Goal: Task Accomplishment & Management: Use online tool/utility

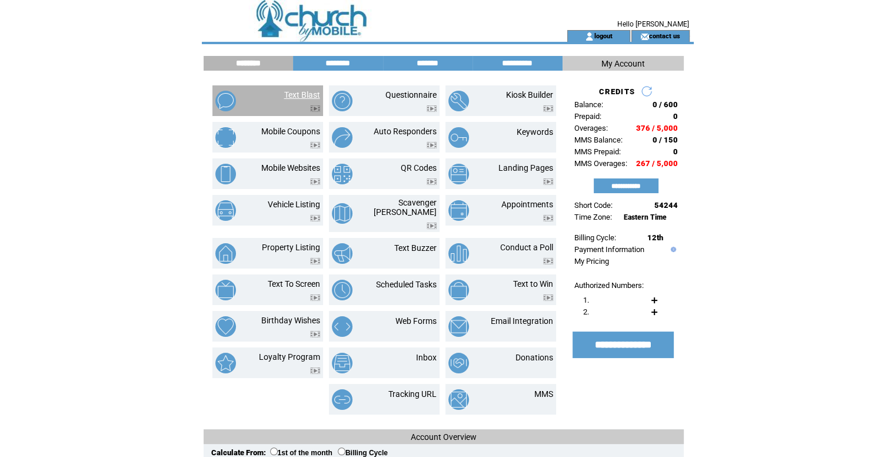
click at [316, 96] on link "Text Blast" at bounding box center [302, 94] width 36 height 9
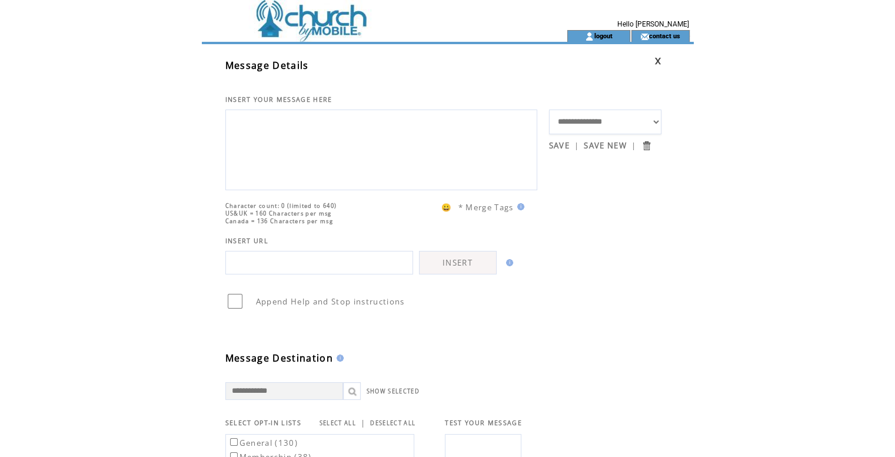
click at [319, 26] on td at bounding box center [363, 15] width 323 height 30
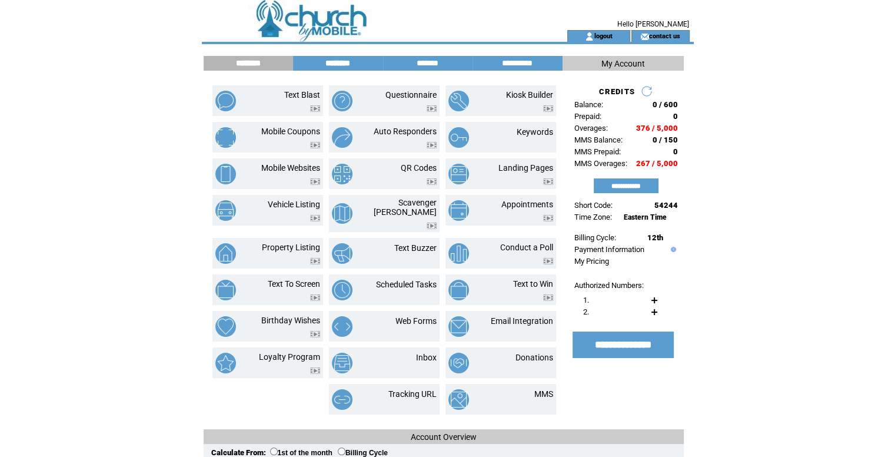
click at [344, 65] on input "********" at bounding box center [338, 63] width 88 height 10
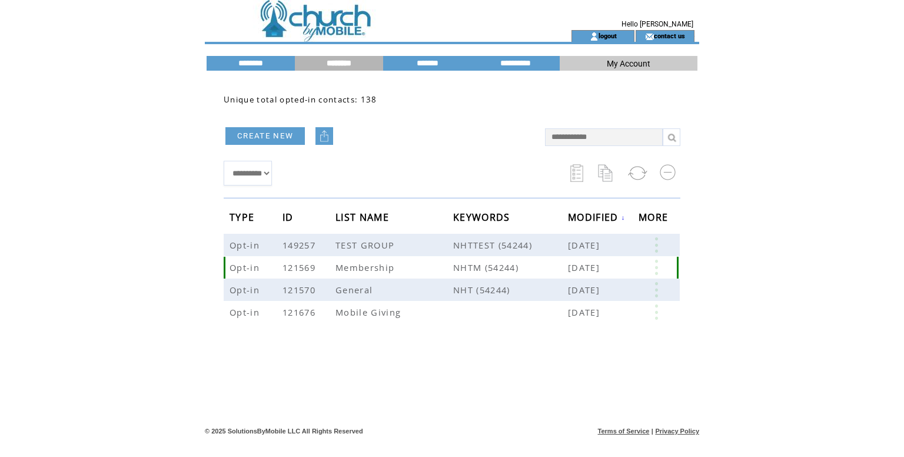
click at [652, 268] on link at bounding box center [655, 266] width 35 height 15
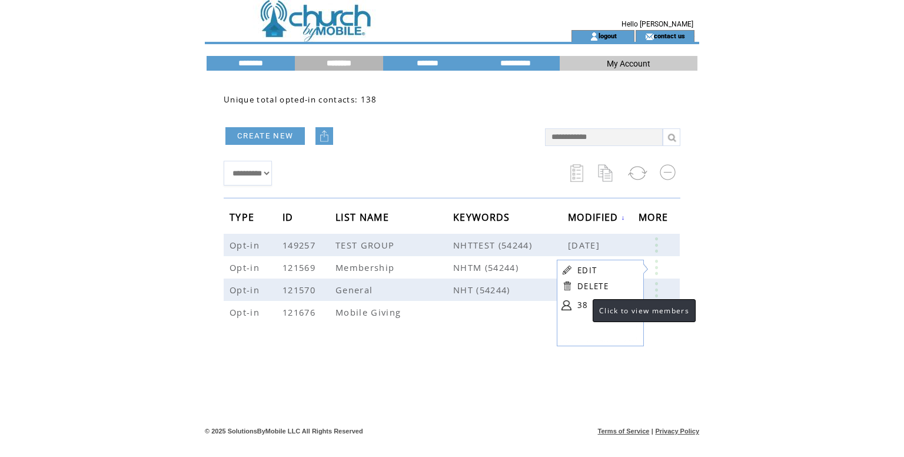
click at [581, 301] on link "38" at bounding box center [606, 305] width 59 height 18
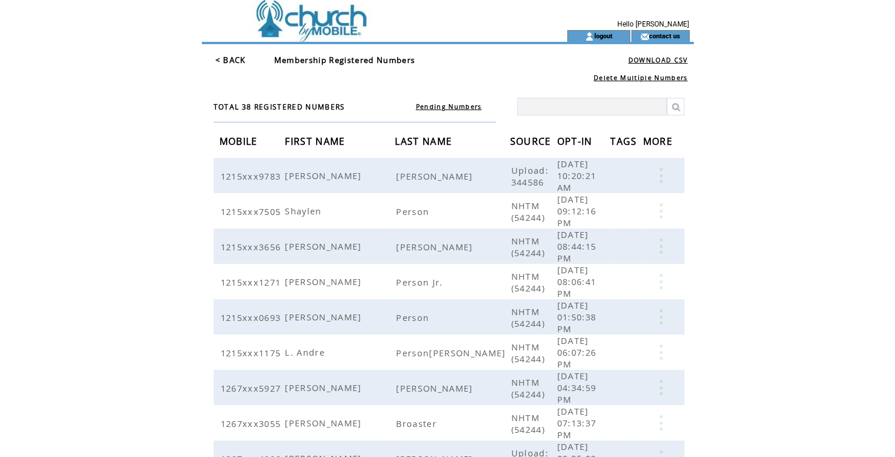
click at [337, 31] on td at bounding box center [363, 36] width 323 height 12
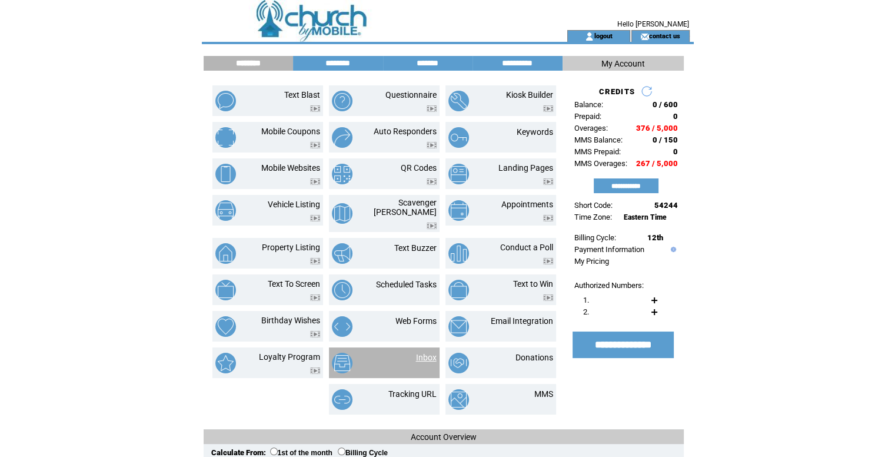
click at [421, 352] on link "Inbox" at bounding box center [426, 356] width 21 height 9
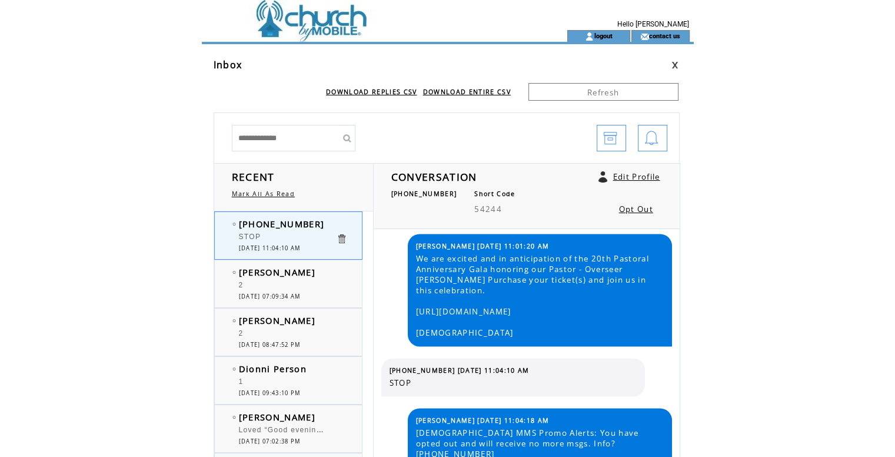
click at [315, 24] on td at bounding box center [363, 15] width 323 height 30
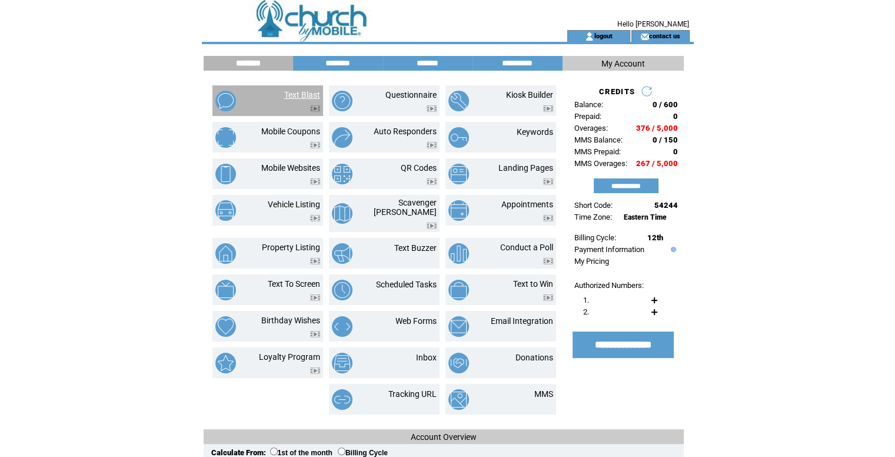
click at [307, 91] on link "Text Blast" at bounding box center [302, 94] width 36 height 9
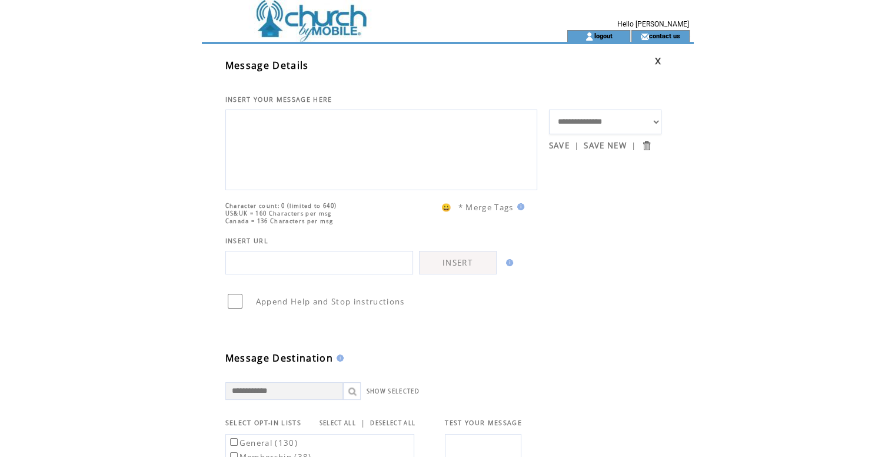
click at [298, 138] on textarea at bounding box center [381, 148] width 299 height 71
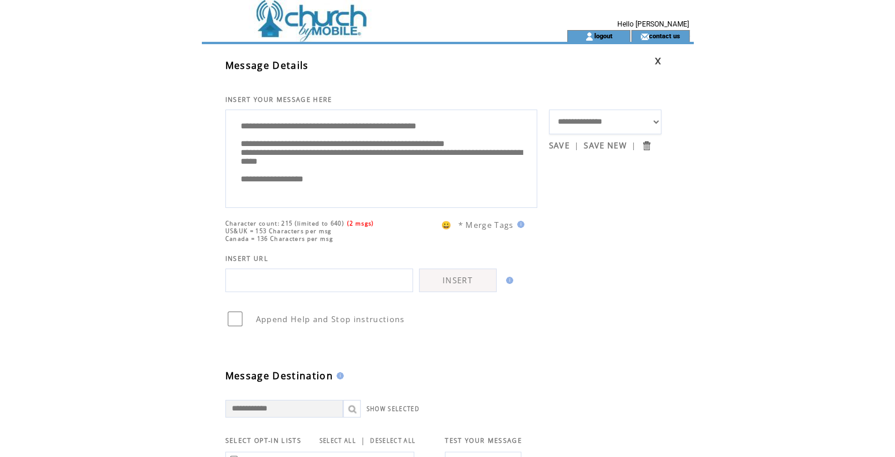
click at [468, 123] on textarea "**********" at bounding box center [381, 157] width 299 height 88
type textarea "**********"
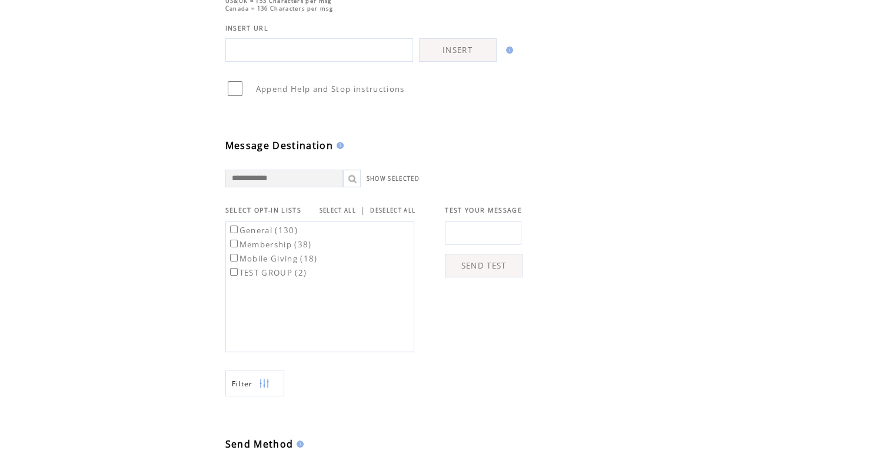
scroll to position [235, 0]
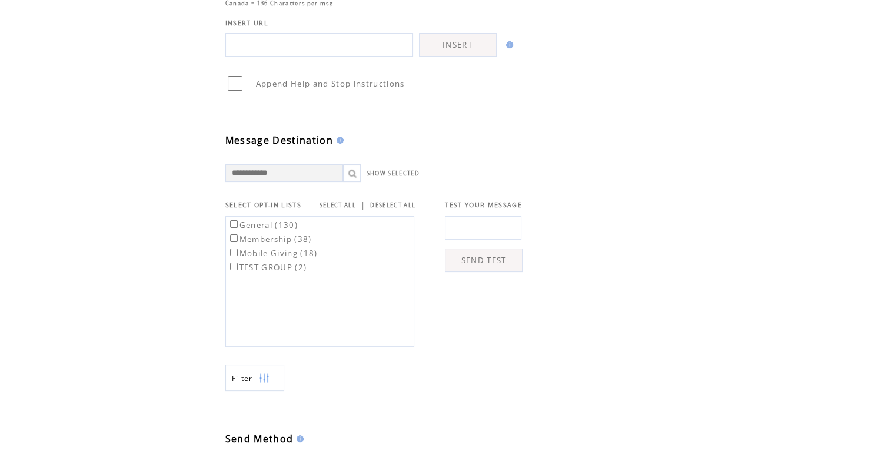
click at [348, 203] on link "SELECT ALL" at bounding box center [337, 205] width 36 height 8
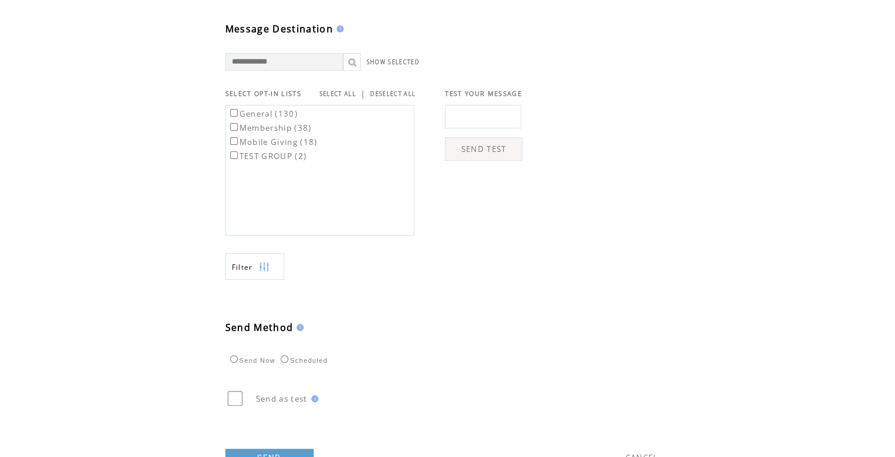
scroll to position [388, 0]
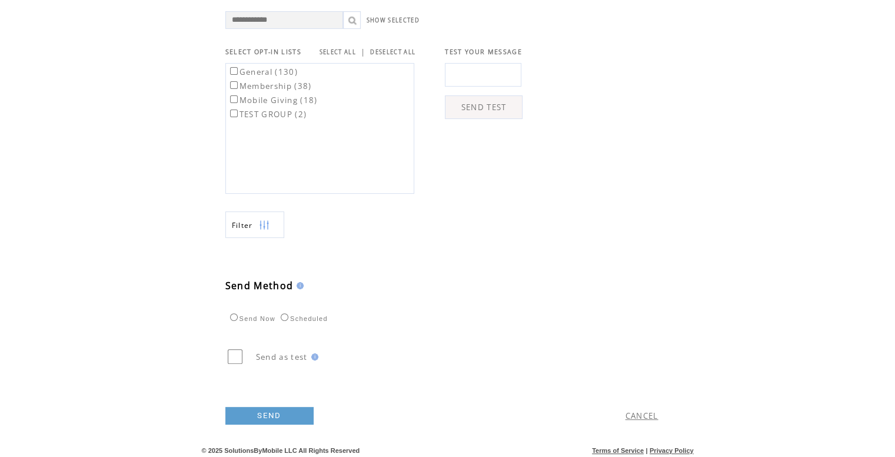
click at [292, 410] on link "SEND" at bounding box center [269, 416] width 88 height 18
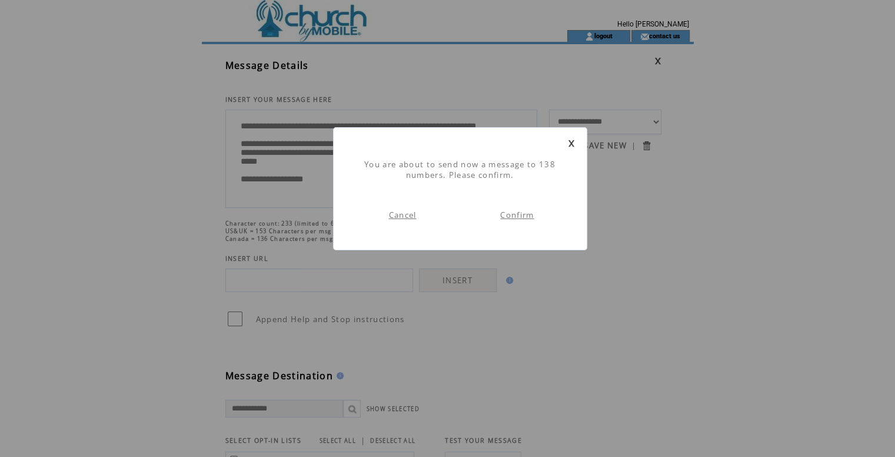
click at [513, 215] on link "Confirm" at bounding box center [517, 214] width 34 height 11
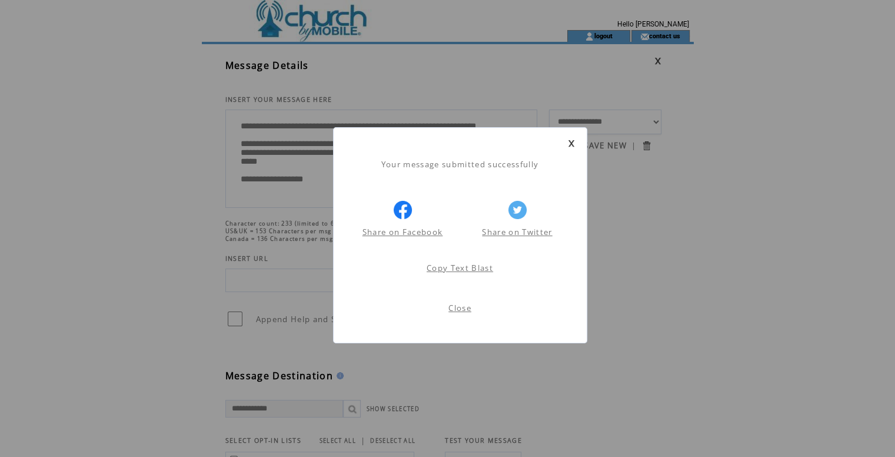
click at [463, 307] on link "Close" at bounding box center [459, 307] width 23 height 11
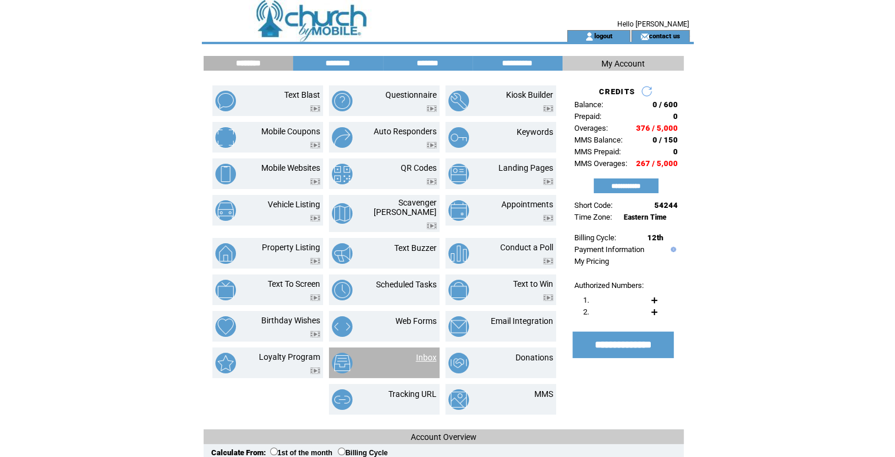
click at [430, 352] on link "Inbox" at bounding box center [426, 356] width 21 height 9
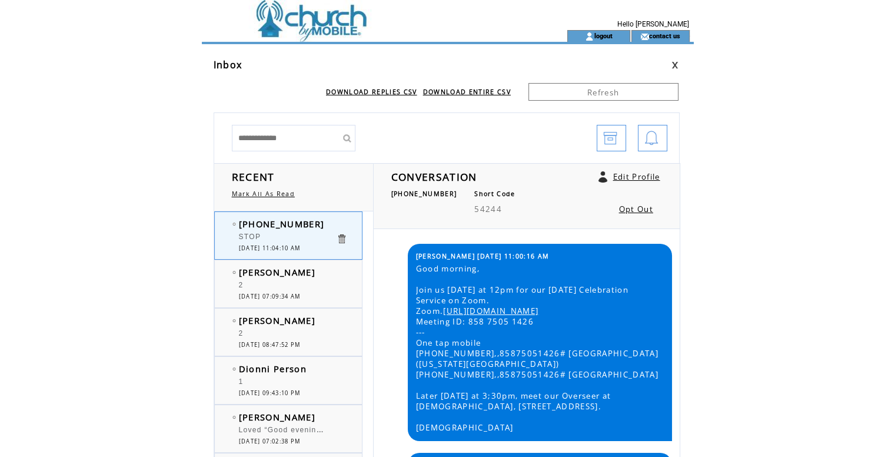
click at [318, 32] on td at bounding box center [363, 36] width 323 height 12
